Goal: Obtain resource: Obtain resource

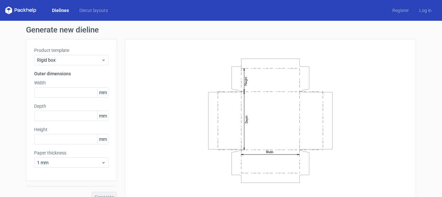
scroll to position [10, 0]
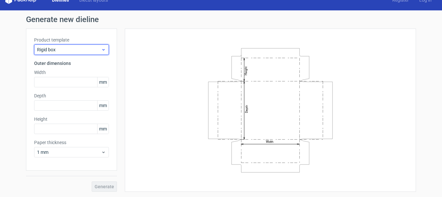
click at [67, 49] on span "Rigid box" at bounding box center [69, 49] width 64 height 6
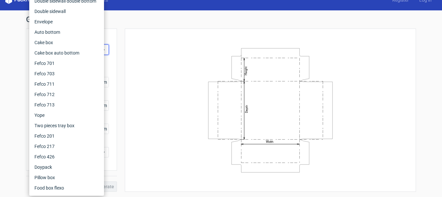
click at [168, 45] on div "Width Depth Height" at bounding box center [270, 110] width 275 height 147
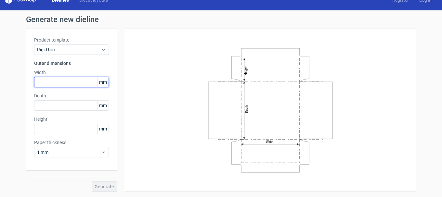
click at [63, 83] on input "text" at bounding box center [71, 82] width 75 height 10
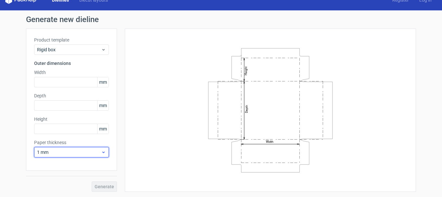
click at [102, 153] on use at bounding box center [103, 153] width 2 height 2
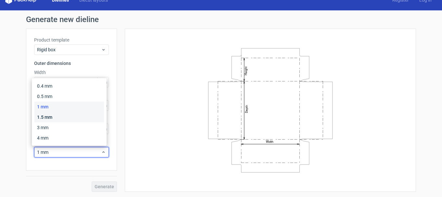
click at [64, 119] on div "1.5 mm" at bounding box center [68, 117] width 69 height 10
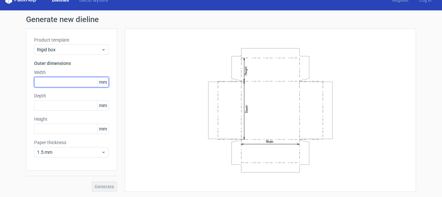
click at [53, 84] on input "text" at bounding box center [71, 82] width 75 height 10
click at [38, 84] on input "250" at bounding box center [71, 82] width 75 height 10
type input "240"
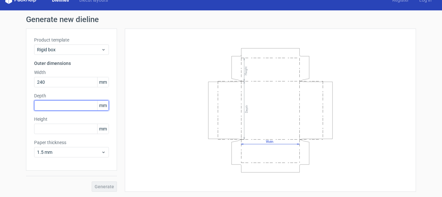
click at [40, 102] on input "text" at bounding box center [71, 105] width 75 height 10
type input "150"
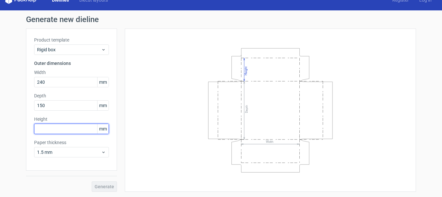
click at [50, 132] on input "text" at bounding box center [71, 129] width 75 height 10
type input "100"
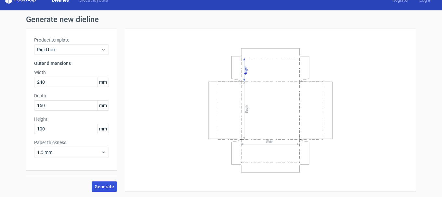
click at [100, 188] on span "Generate" at bounding box center [103, 186] width 19 height 5
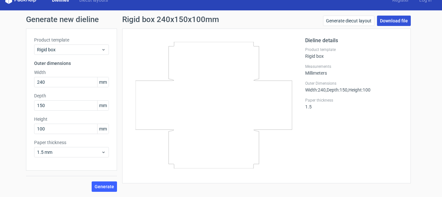
click at [395, 21] on link "Download file" at bounding box center [394, 21] width 34 height 10
click at [348, 19] on link "Generate diecut layout" at bounding box center [348, 21] width 51 height 10
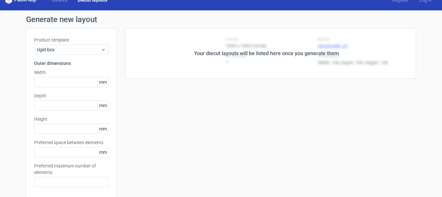
type input "240"
type input "150"
type input "100"
type input "5"
type input "48"
